Goal: Register for event/course

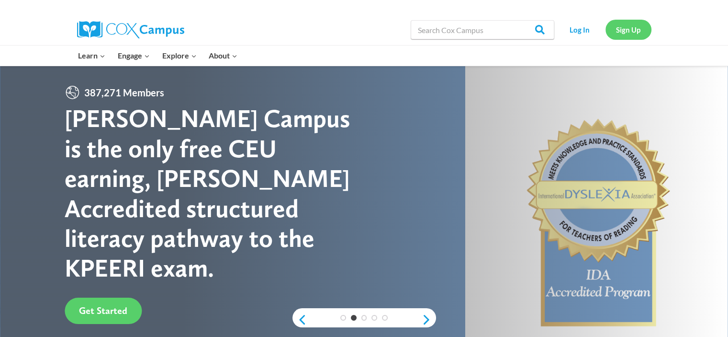
click at [628, 27] on link "Sign Up" at bounding box center [629, 30] width 46 height 20
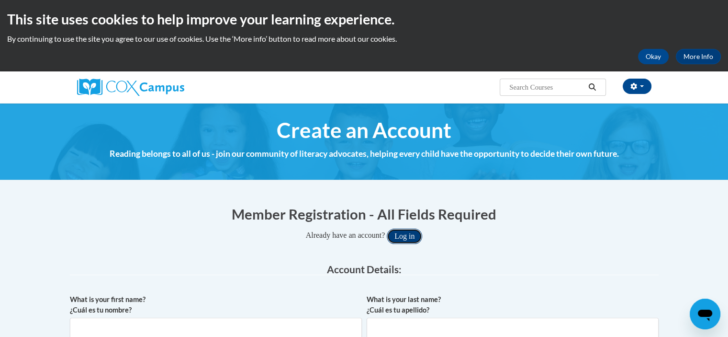
click at [413, 234] on button "Log in" at bounding box center [404, 235] width 35 height 15
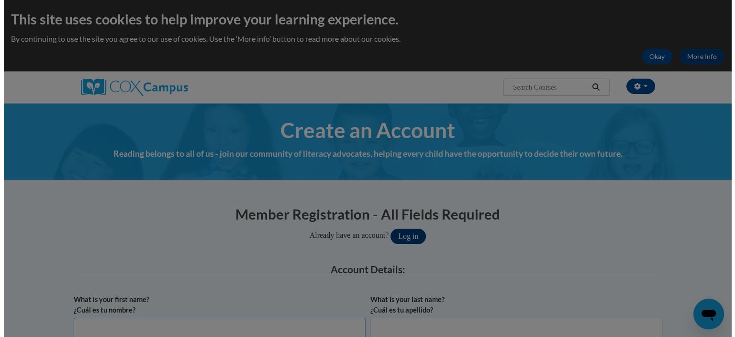
scroll to position [2, 0]
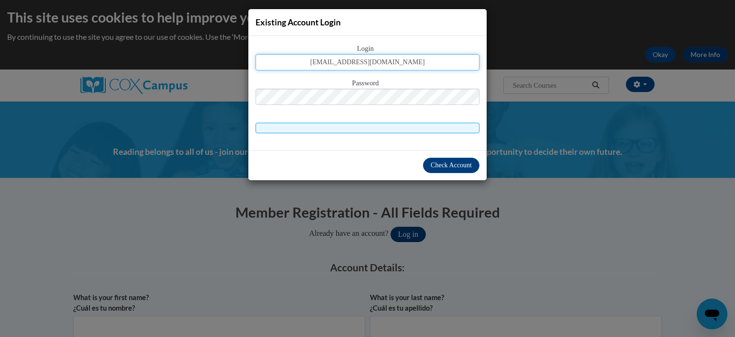
type input "nicolvefashion@icloud.com"
click at [340, 83] on span "Password" at bounding box center [368, 83] width 224 height 11
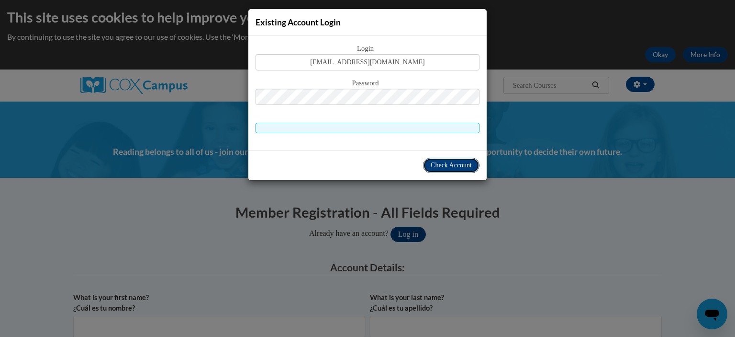
click at [440, 158] on button "Check Account" at bounding box center [451, 164] width 56 height 15
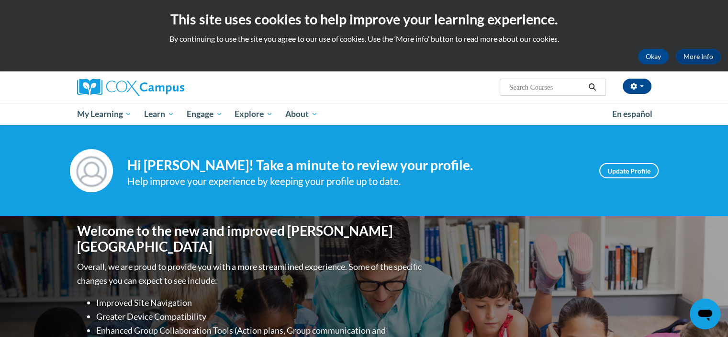
drag, startPoint x: 731, startPoint y: 52, endPoint x: 494, endPoint y: 70, distance: 238.1
click at [494, 70] on div "This site uses cookies to help improve your learning experience. By continuing …" at bounding box center [364, 35] width 728 height 71
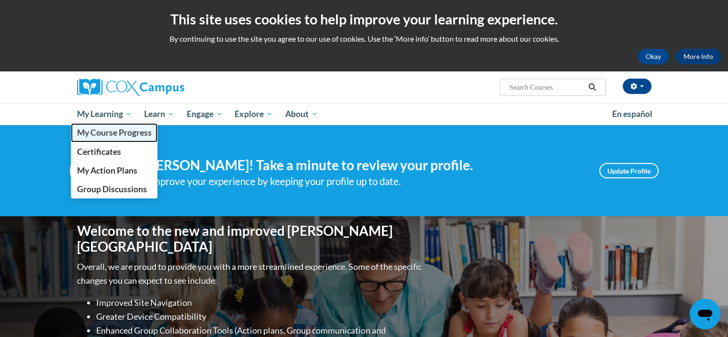
click at [121, 130] on span "My Course Progress" at bounding box center [114, 132] width 75 height 10
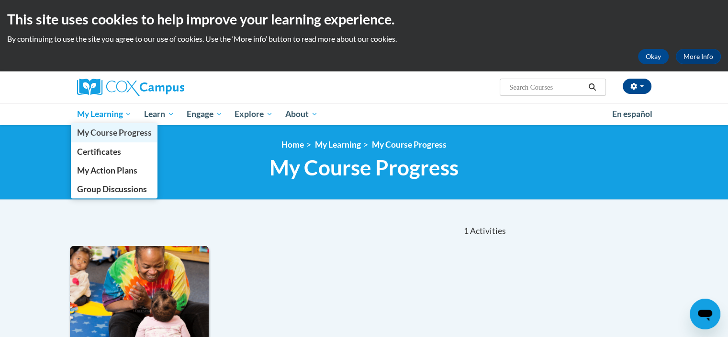
click at [113, 136] on span "My Course Progress" at bounding box center [114, 132] width 75 height 10
click at [133, 130] on span "My Course Progress" at bounding box center [114, 132] width 75 height 10
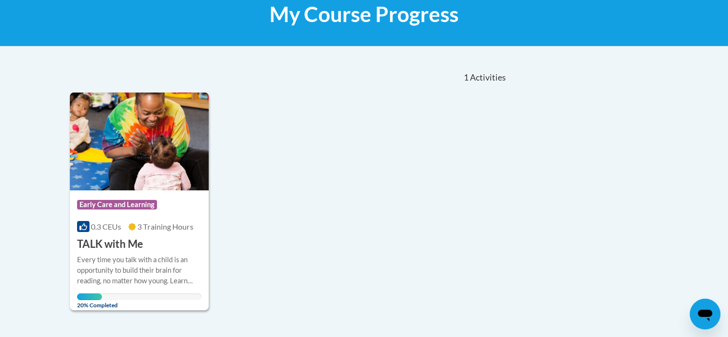
scroll to position [211, 0]
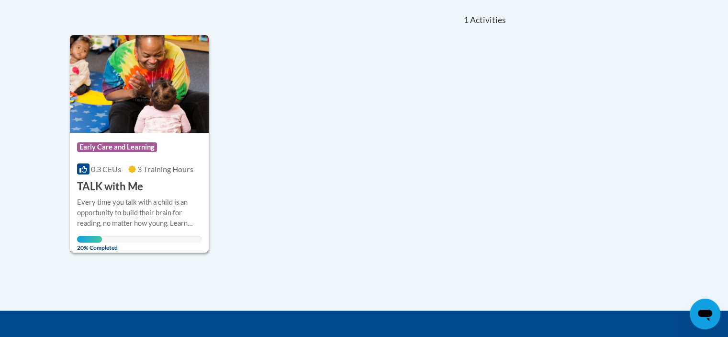
click at [173, 130] on img at bounding box center [139, 84] width 139 height 98
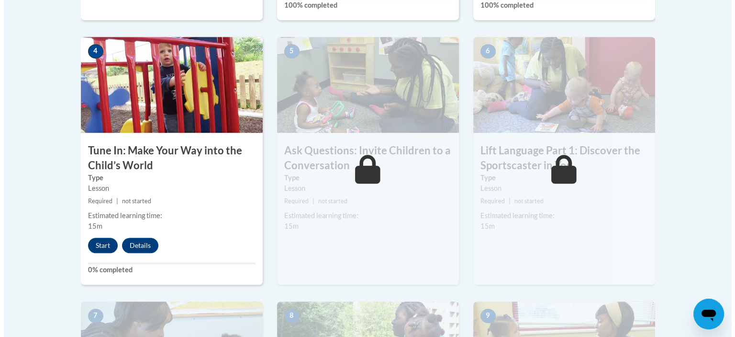
scroll to position [536, 0]
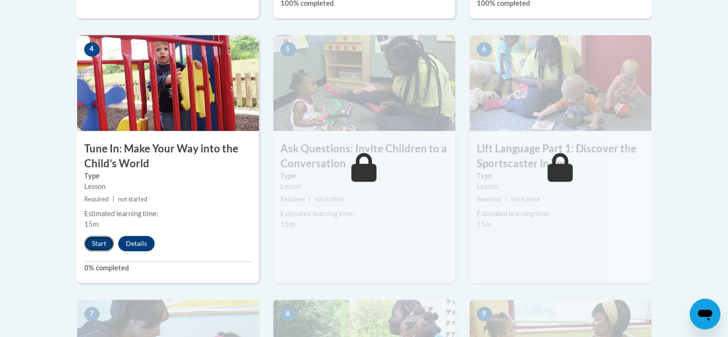
click at [100, 243] on button "Start" at bounding box center [99, 243] width 30 height 15
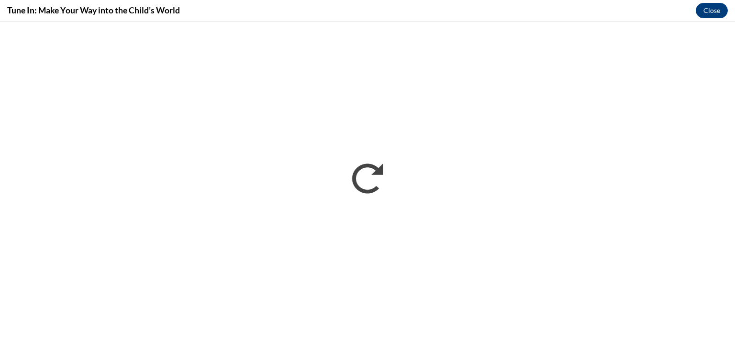
scroll to position [0, 0]
